Goal: Task Accomplishment & Management: Use online tool/utility

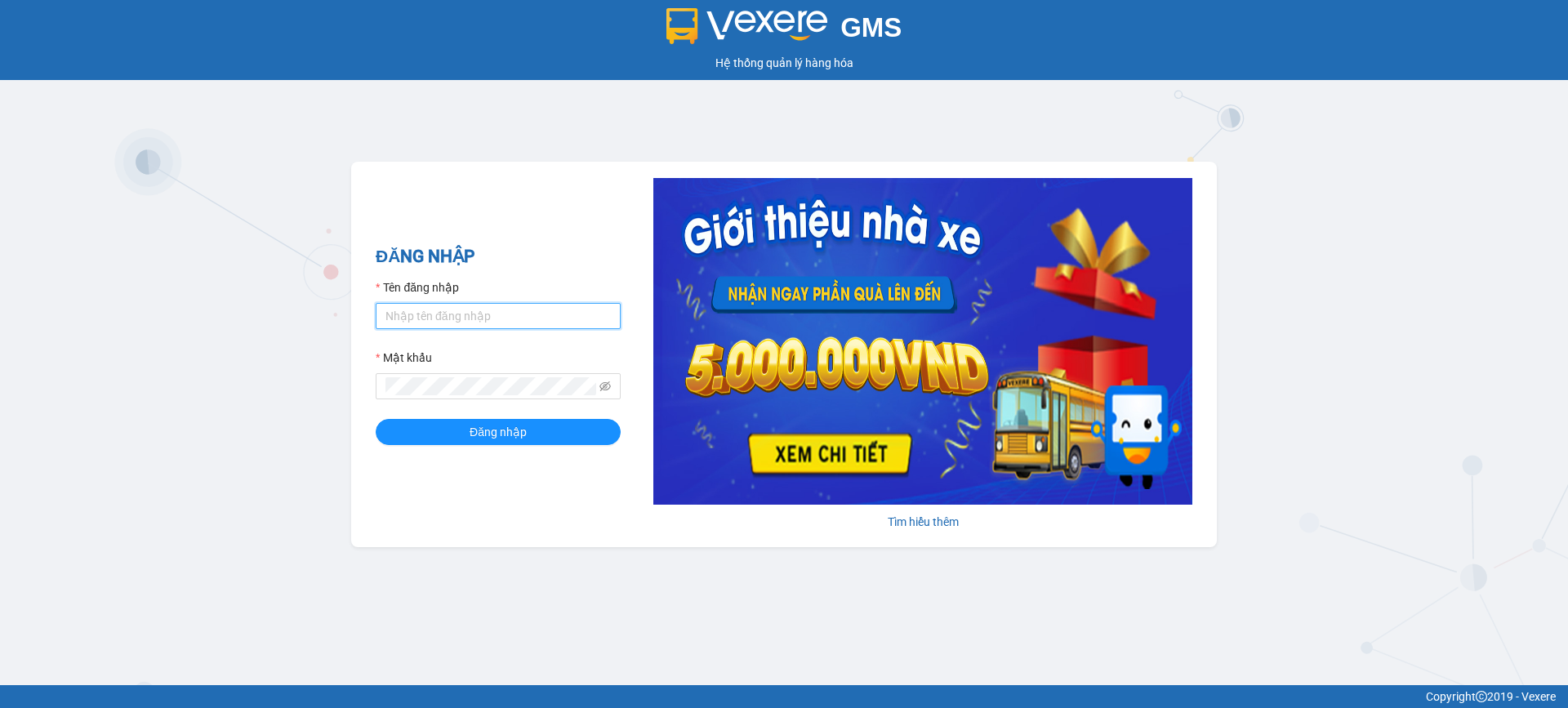
click at [452, 313] on input "Tên đăng nhập" at bounding box center [498, 316] width 245 height 26
type input "hoangtrang.phucloi"
click at [471, 440] on span "Đăng nhập" at bounding box center [499, 432] width 57 height 18
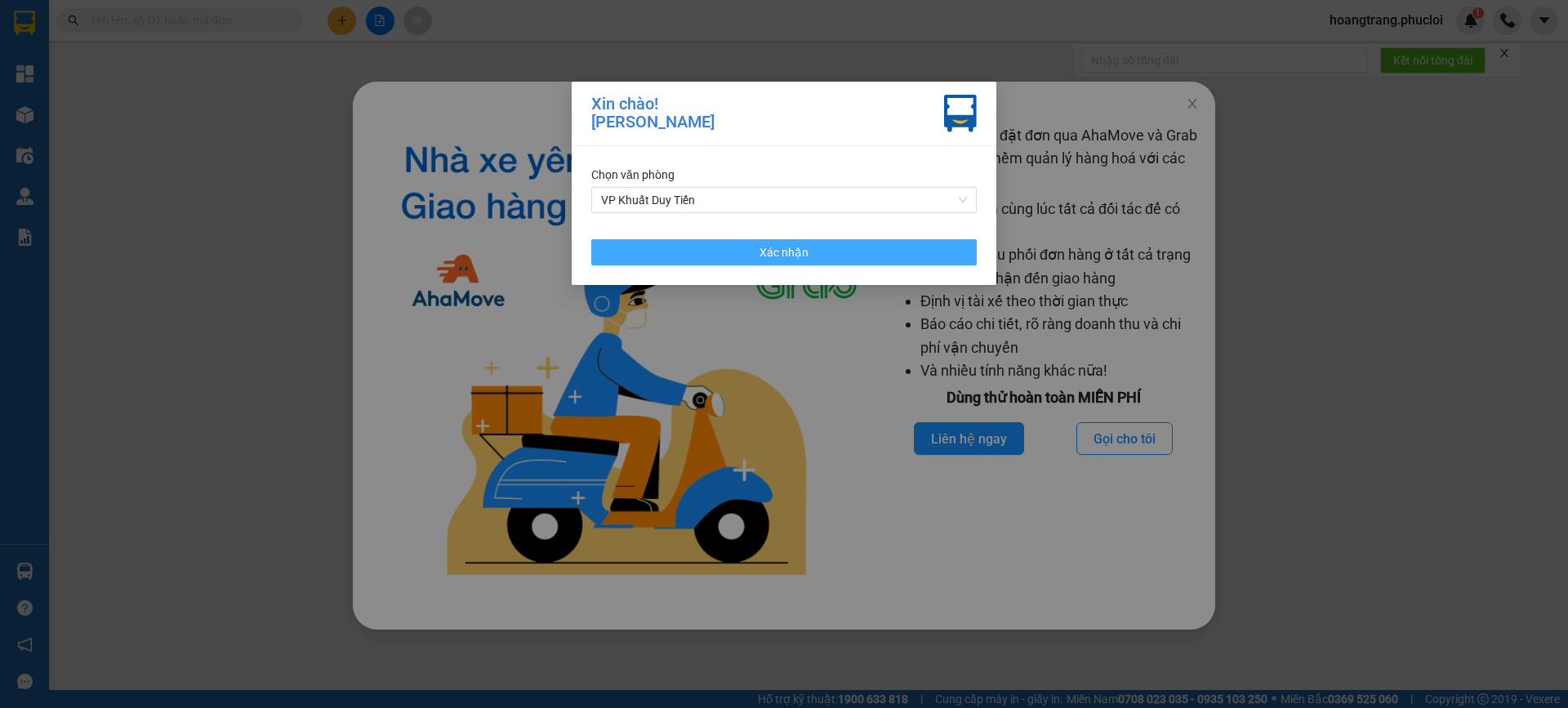
click at [791, 251] on span "Xác nhận" at bounding box center [784, 252] width 49 height 18
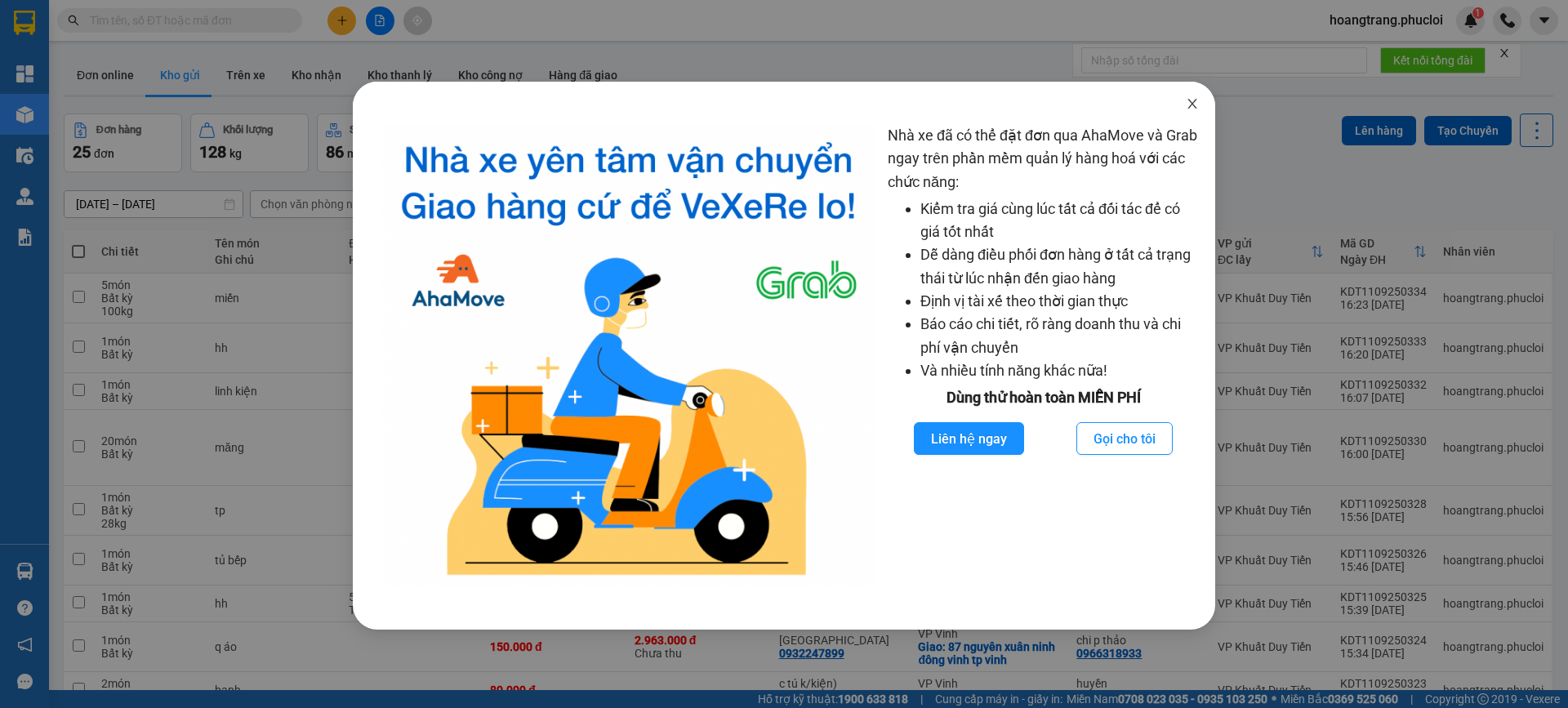
click at [1193, 97] on span "Close" at bounding box center [1192, 104] width 45 height 45
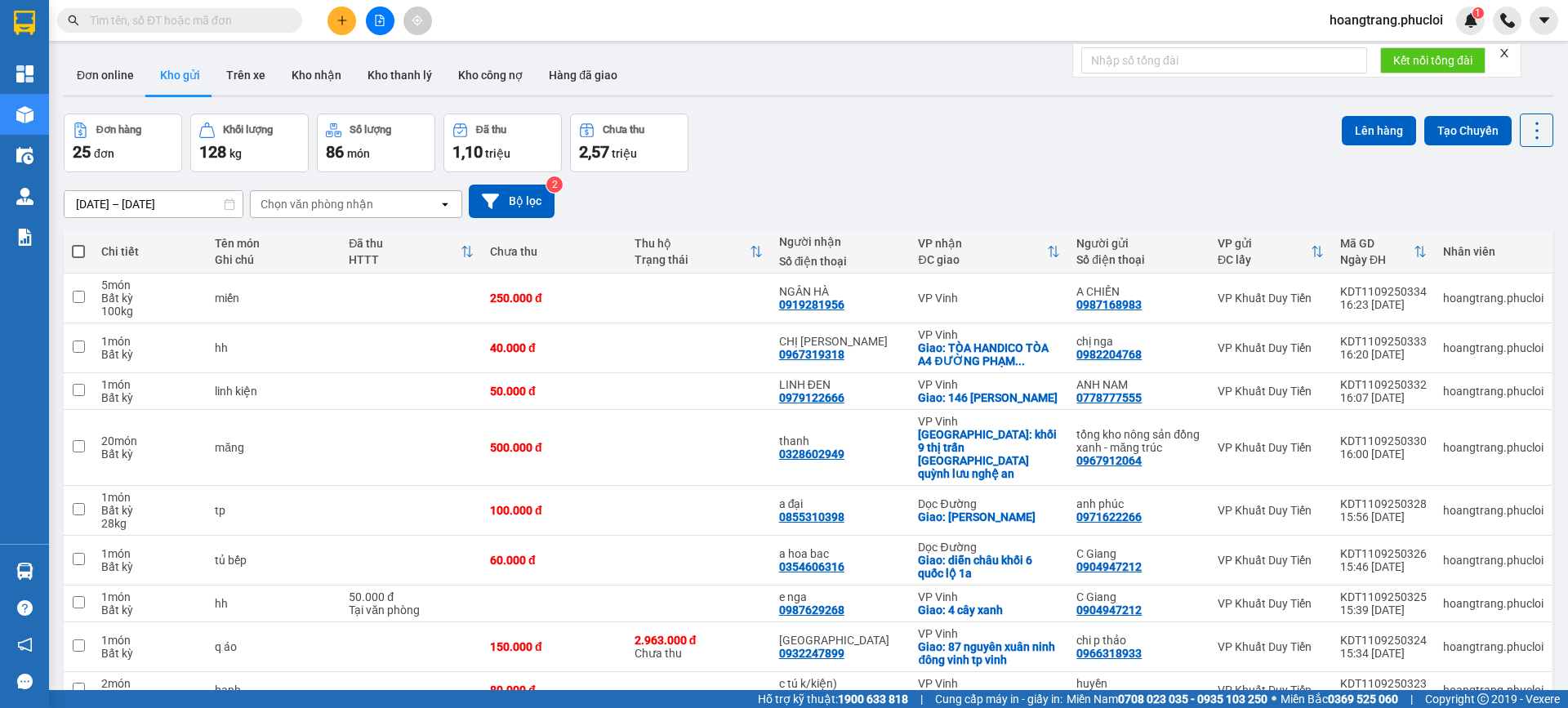
click at [374, 24] on icon "file-add" at bounding box center [379, 20] width 12 height 12
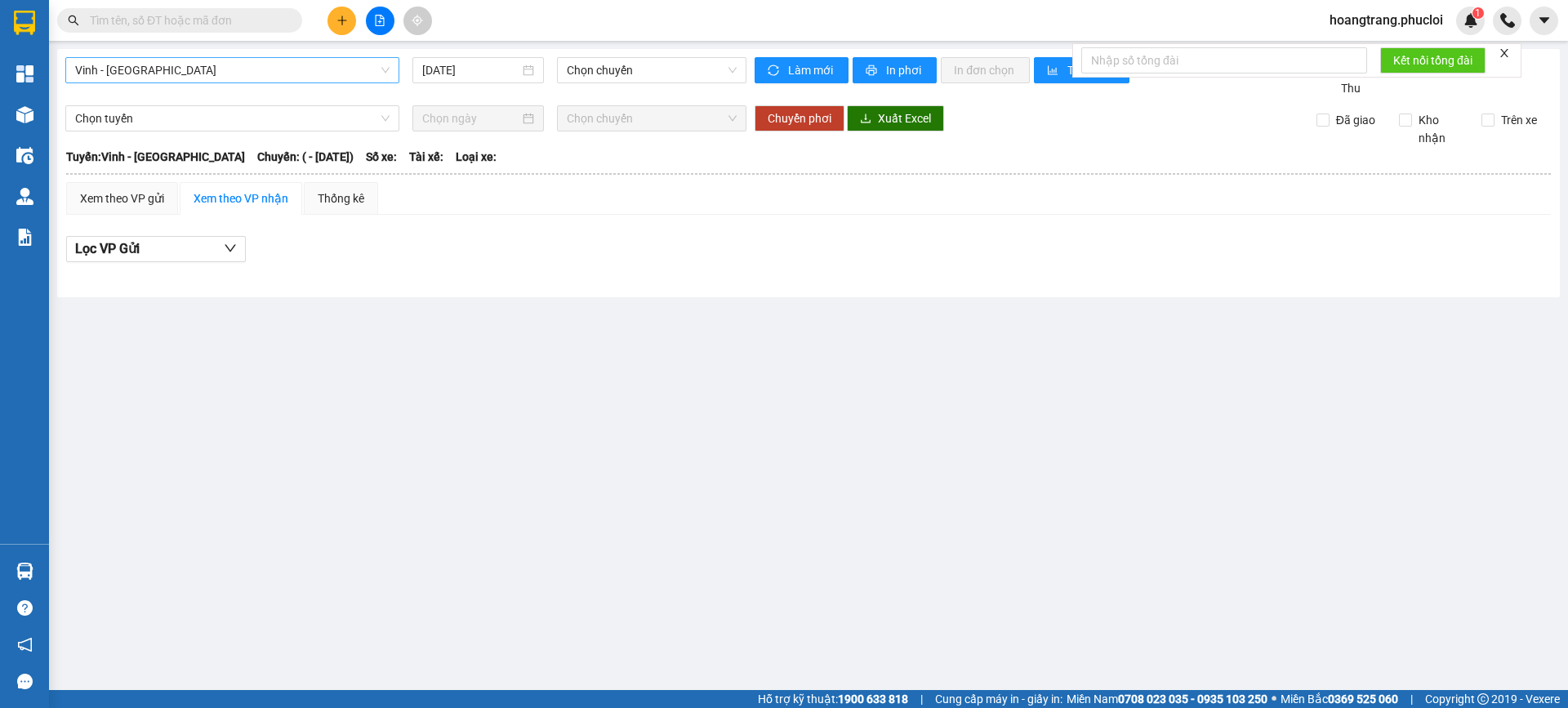
click at [334, 70] on span "Vinh - [GEOGRAPHIC_DATA]" at bounding box center [232, 70] width 315 height 24
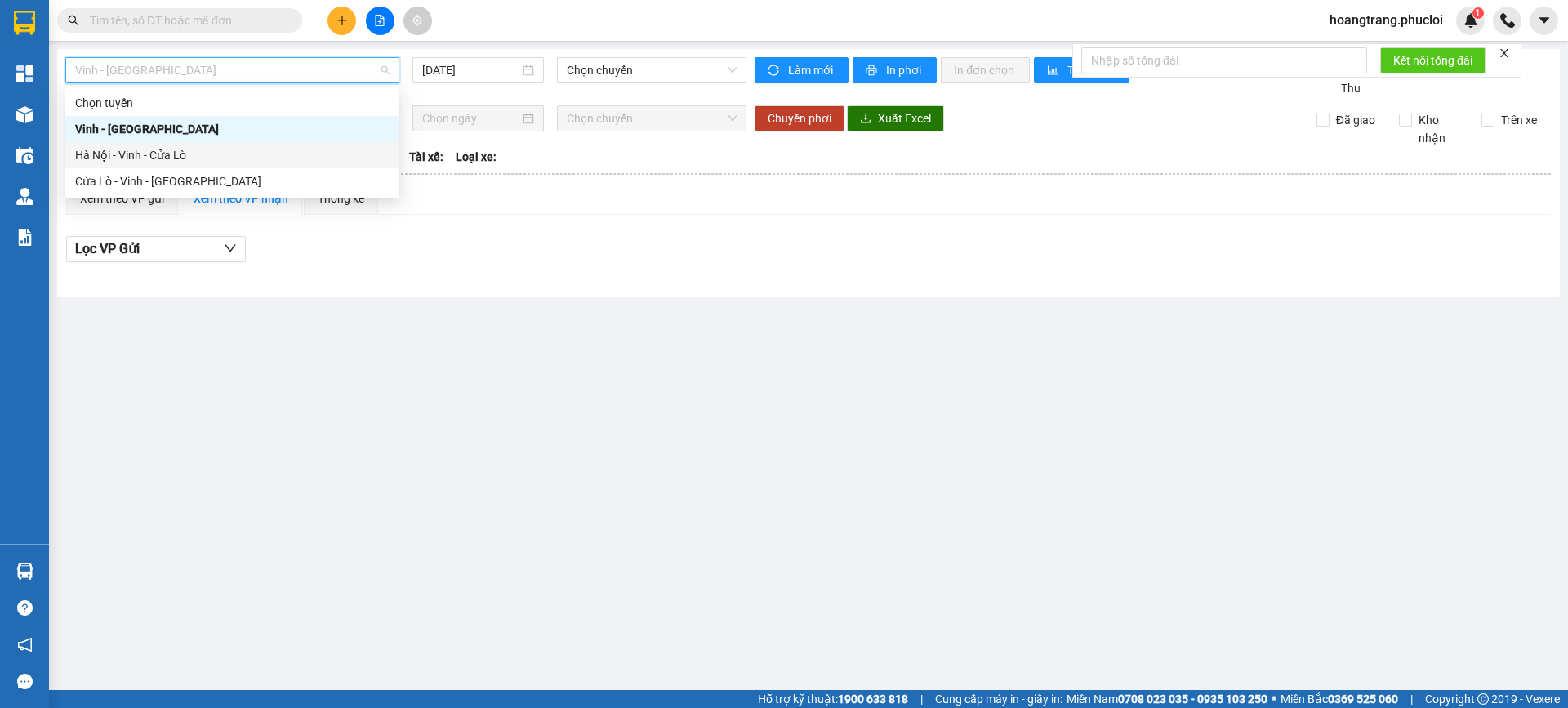
click at [199, 157] on div "Hà Nội - Vinh - Cửa Lò" at bounding box center [232, 155] width 315 height 18
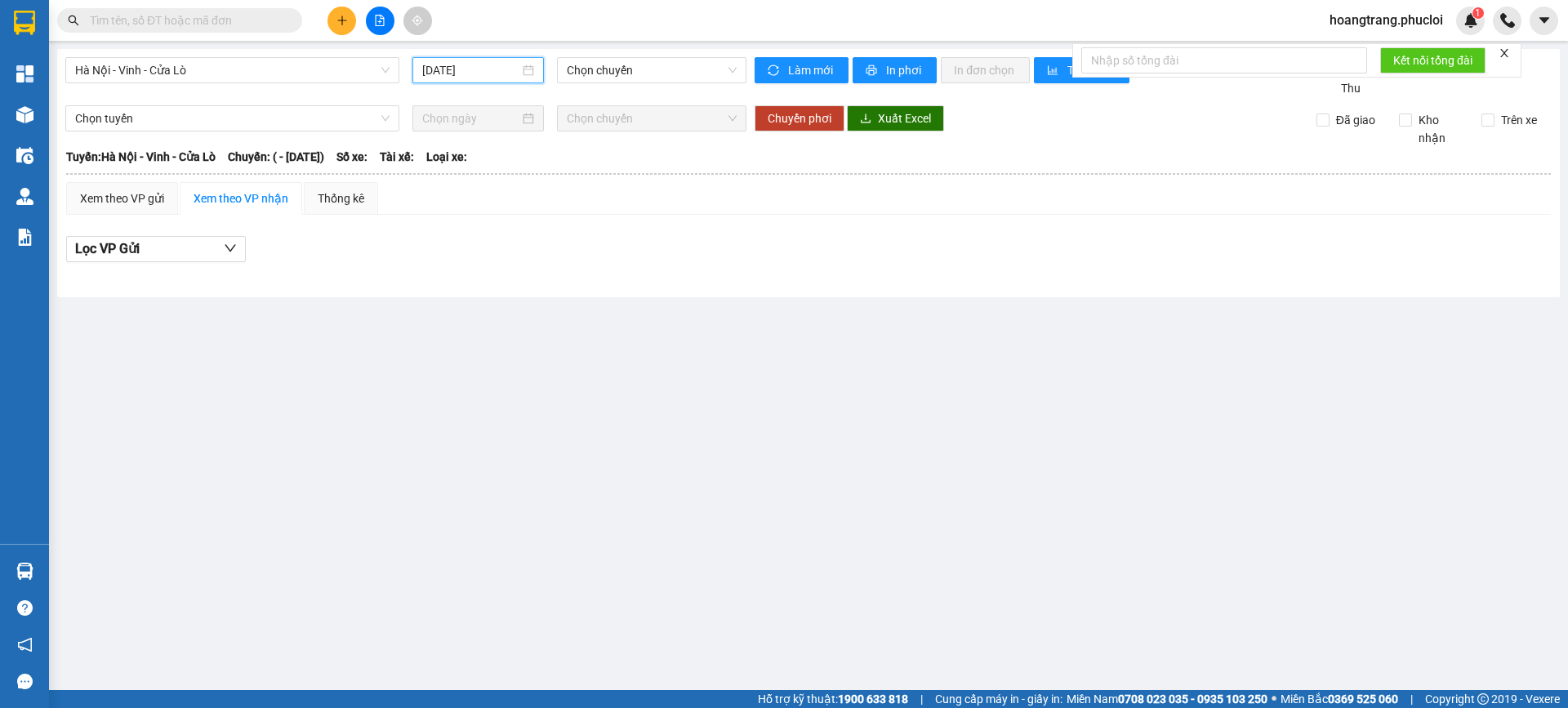
click at [445, 77] on input "[DATE]" at bounding box center [470, 70] width 97 height 18
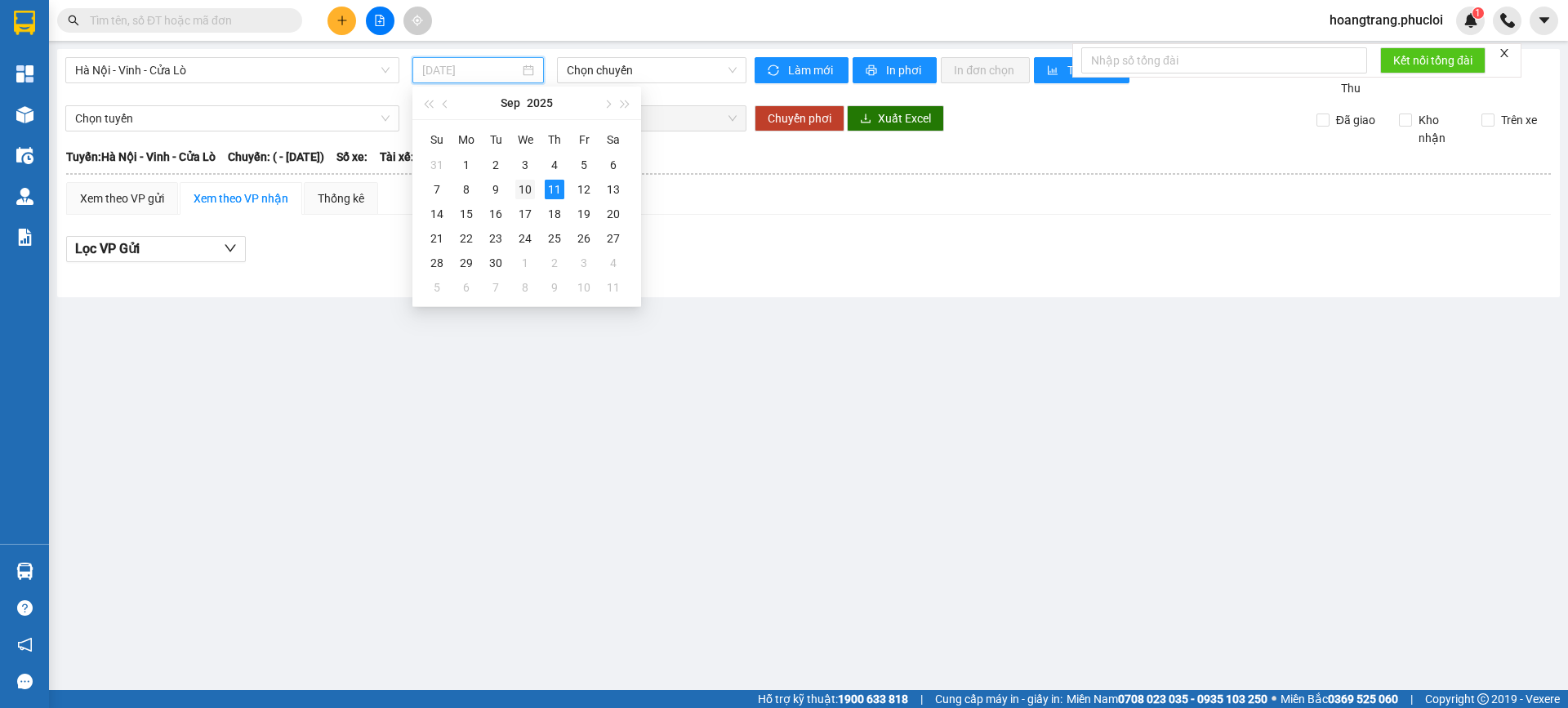
click at [528, 185] on div "10" at bounding box center [525, 189] width 20 height 20
type input "[DATE]"
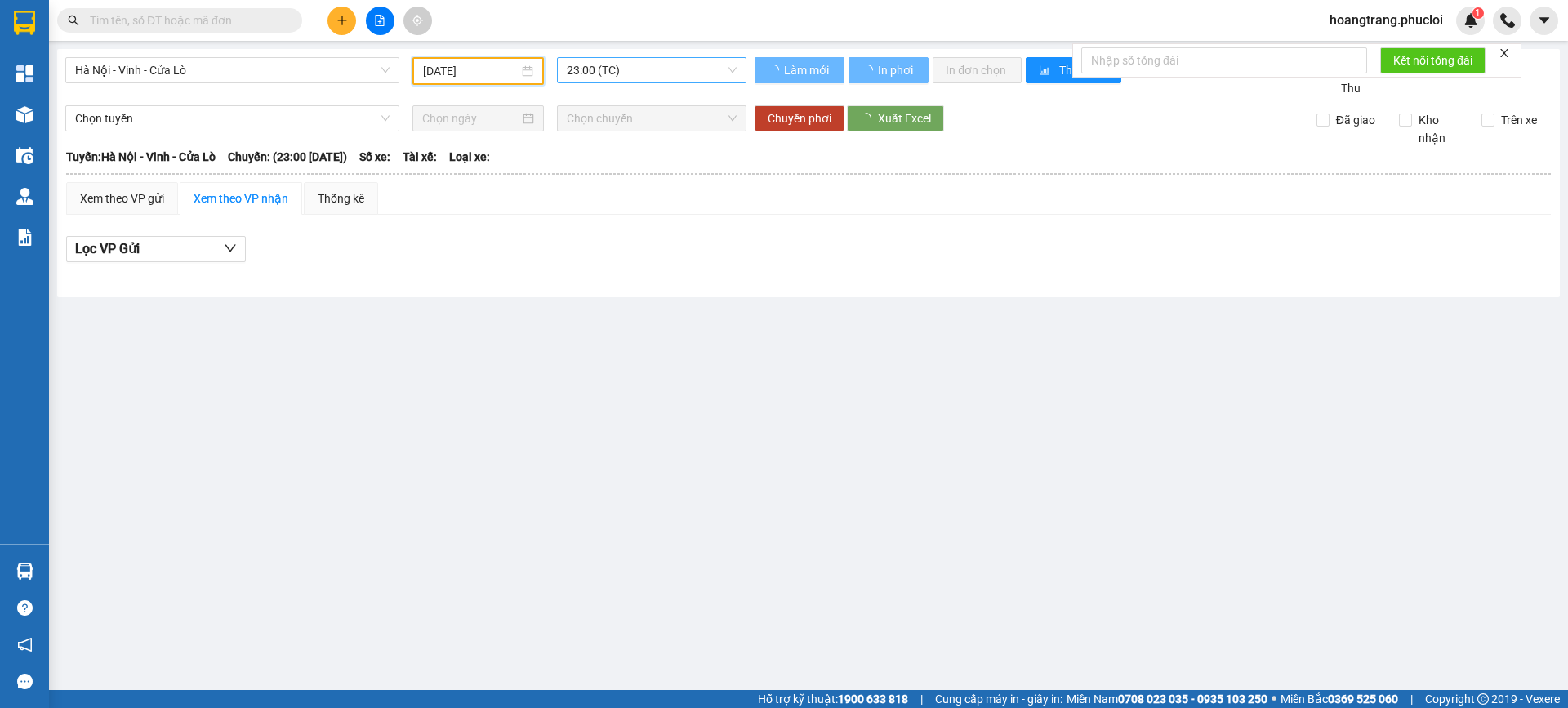
click at [653, 69] on span "23:00 (TC)" at bounding box center [651, 70] width 169 height 24
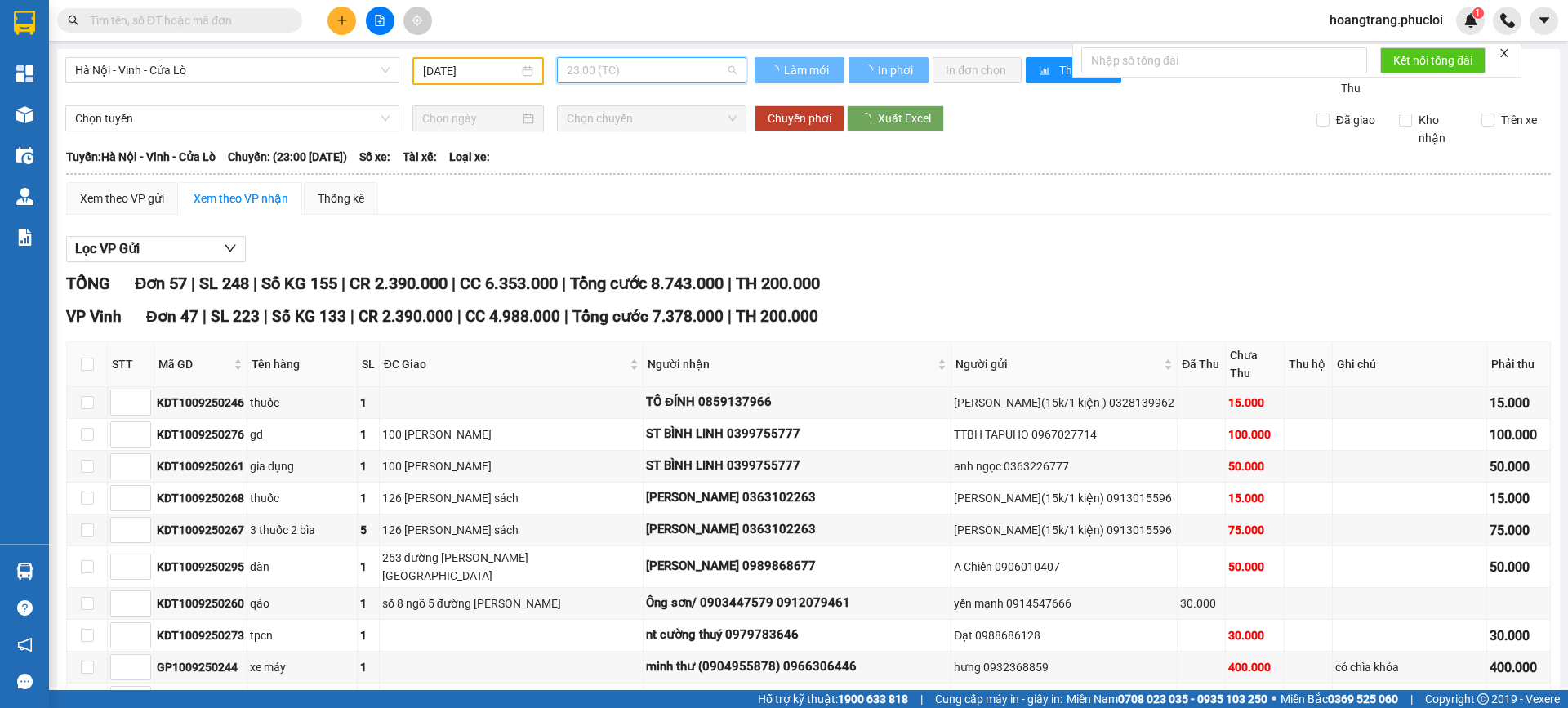
click at [654, 70] on span "23:00 (TC)" at bounding box center [651, 70] width 169 height 24
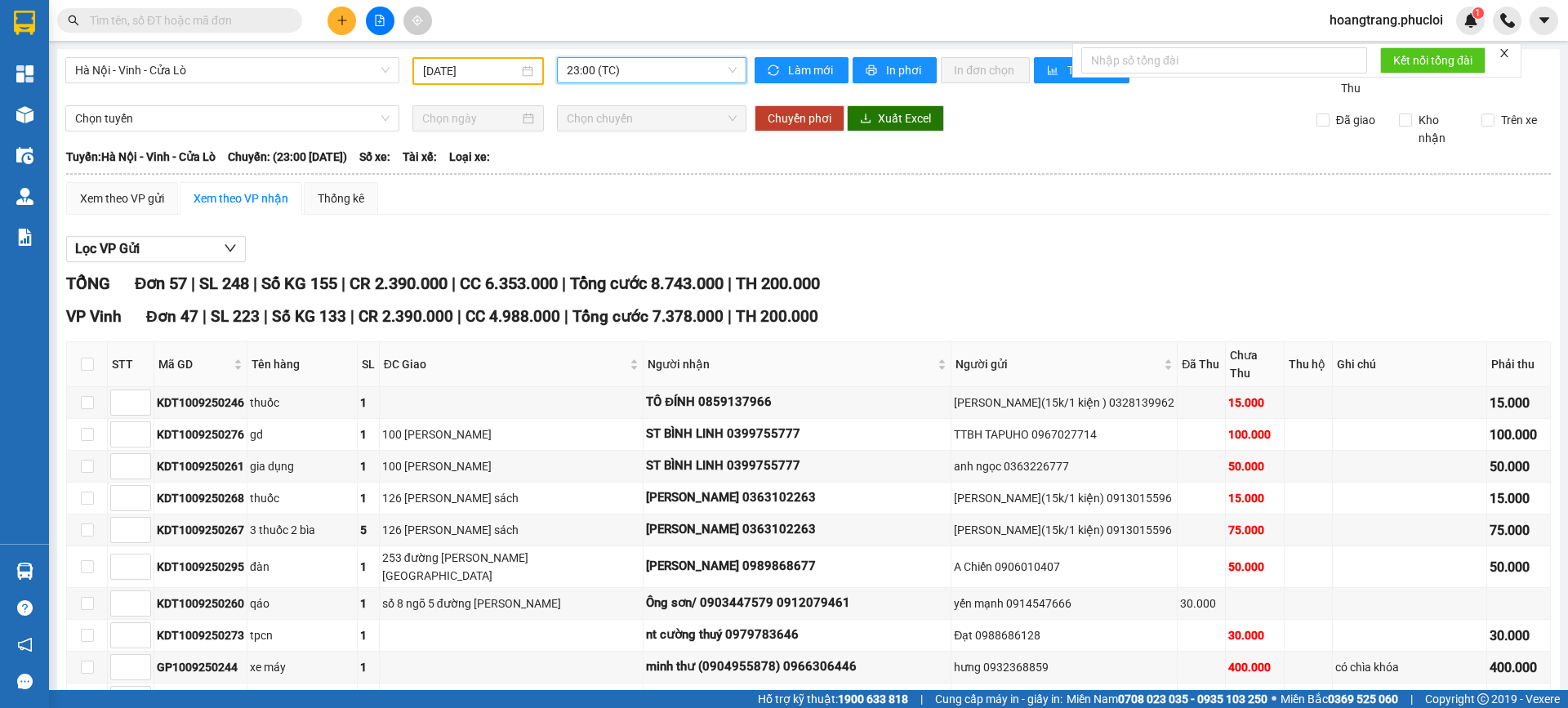
click at [745, 210] on div "Xem theo VP gửi Xem theo VP nhận Thống kê" at bounding box center [808, 198] width 1485 height 33
click at [103, 185] on div "Xem theo VP gửi" at bounding box center [121, 198] width 111 height 33
click at [106, 189] on div "Xem theo VP gửi" at bounding box center [121, 198] width 111 height 33
